Goal: Check status: Check status

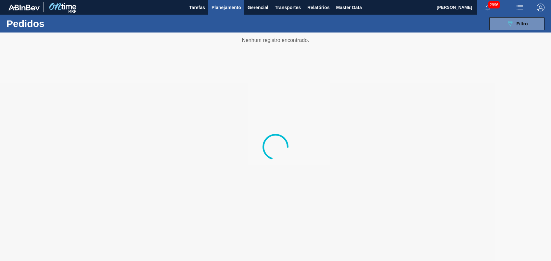
click at [506, 31] on div "089F7B8B-B2A5-4AFE-B5C0-19BA573D28AC Filtro Código Pedido Portal Códido PO SAP …" at bounding box center [325, 24] width 446 height 20
click at [517, 25] on span "Filtro" at bounding box center [522, 23] width 11 height 5
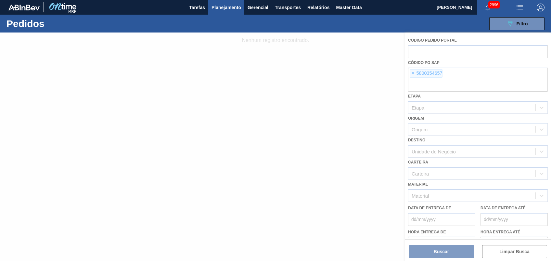
click at [408, 74] on div at bounding box center [275, 147] width 551 height 229
click at [412, 74] on div at bounding box center [275, 147] width 551 height 229
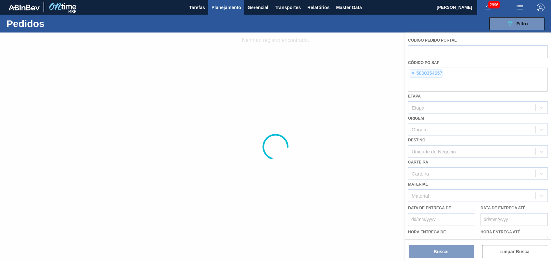
click at [415, 74] on div at bounding box center [275, 147] width 551 height 229
click at [415, 74] on span "×" at bounding box center [413, 74] width 6 height 8
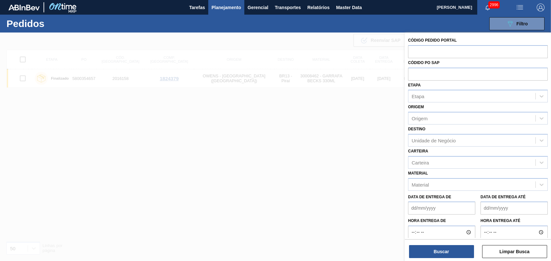
click at [415, 74] on input "text" at bounding box center [478, 74] width 140 height 12
paste input "text"
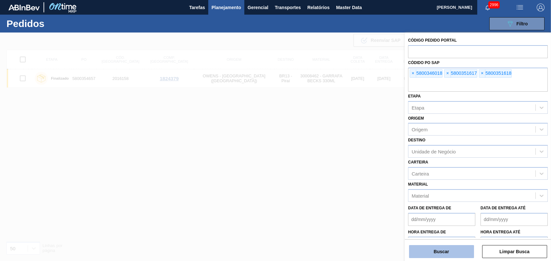
click at [460, 252] on button "Buscar" at bounding box center [441, 251] width 65 height 13
